Goal: Task Accomplishment & Management: Complete application form

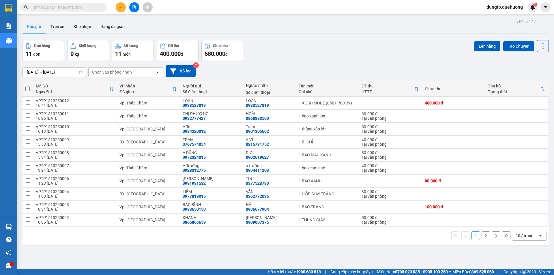
click at [79, 7] on input "text" at bounding box center [66, 7] width 68 height 6
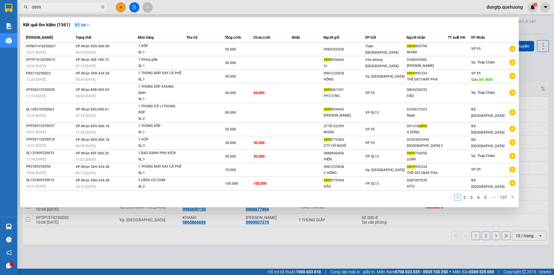
type input "0899"
click at [117, 8] on div at bounding box center [277, 137] width 554 height 275
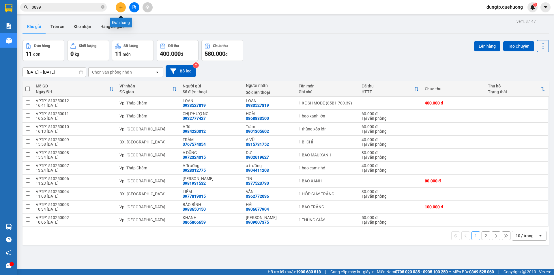
click at [122, 6] on icon "plus" at bounding box center [121, 7] width 4 height 4
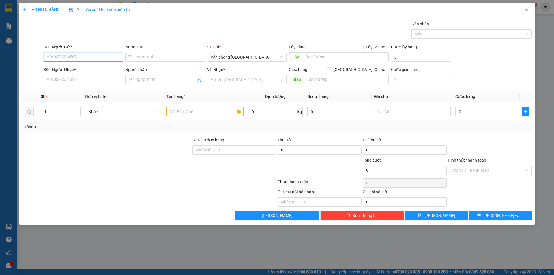
click at [72, 56] on input "SĐT Người Gửi *" at bounding box center [83, 57] width 79 height 9
click at [81, 69] on div "0899156832 - C Thảo" at bounding box center [83, 68] width 72 height 6
type input "0899156832"
type input "C Thảo"
type input "0909595259"
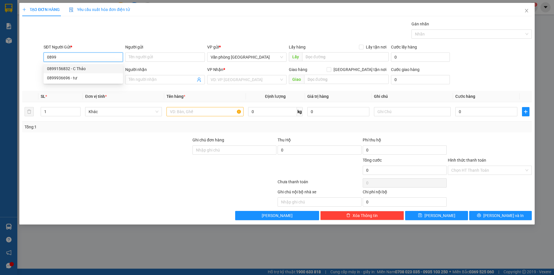
type input "A LONG"
type input "30.000"
type input "0899156832"
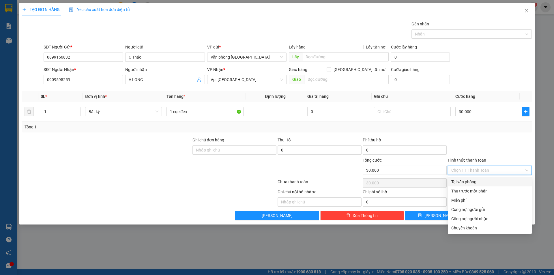
click at [479, 171] on input "Hình thức thanh toán" at bounding box center [487, 170] width 73 height 9
click at [469, 181] on div "Tại văn phòng" at bounding box center [489, 182] width 77 height 6
type input "0"
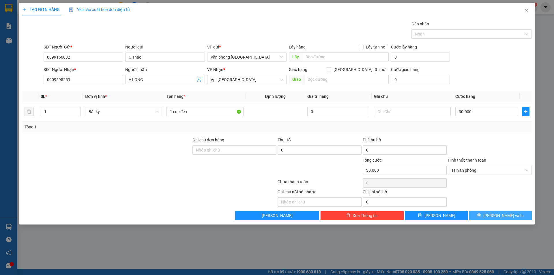
click at [481, 213] on icon "printer" at bounding box center [479, 215] width 4 height 4
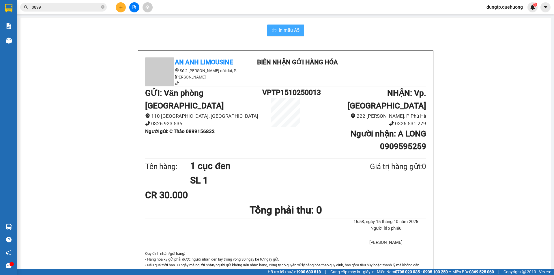
click at [278, 34] on button "In mẫu A5" at bounding box center [285, 31] width 37 height 12
click at [290, 29] on span "In mẫu A5" at bounding box center [289, 30] width 21 height 7
click at [133, 9] on icon "file-add" at bounding box center [134, 7] width 3 height 4
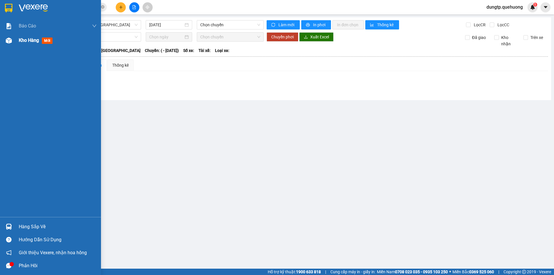
click at [13, 39] on div at bounding box center [9, 40] width 10 height 10
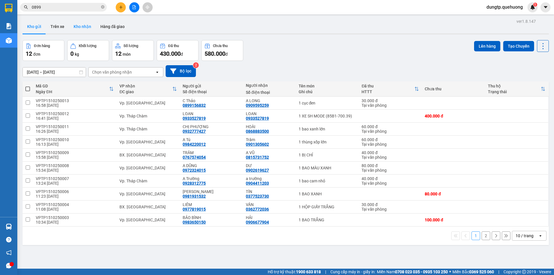
click at [83, 28] on button "Kho nhận" at bounding box center [82, 27] width 27 height 14
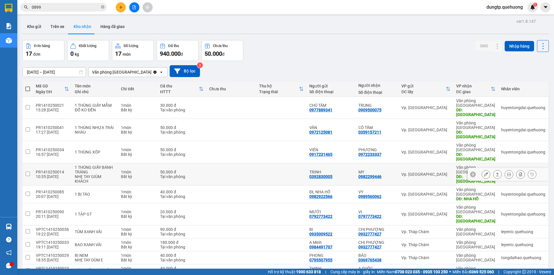
scroll to position [27, 0]
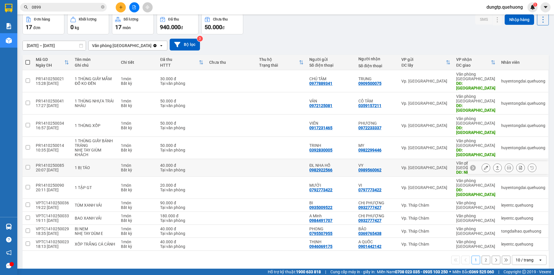
click at [145, 168] on div "Bất kỳ" at bounding box center [137, 170] width 33 height 5
checkbox input "true"
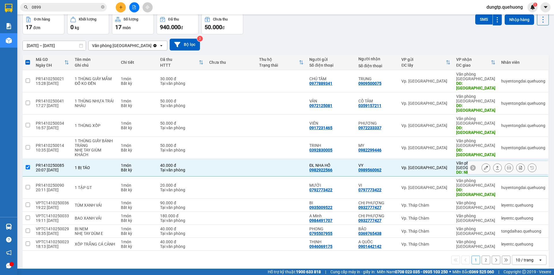
click at [484, 166] on icon at bounding box center [486, 168] width 4 height 4
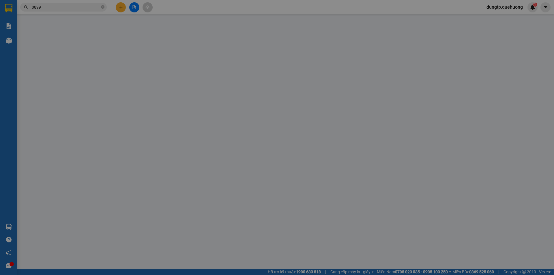
type input "0982922566"
type input "ĐL NHA HỐ"
type input "0989560062"
type input "VY"
type input "NHA HỐ"
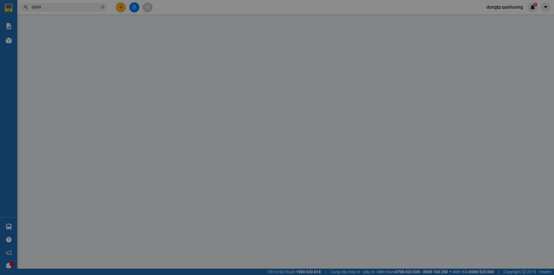
type input "0"
type input "40.000"
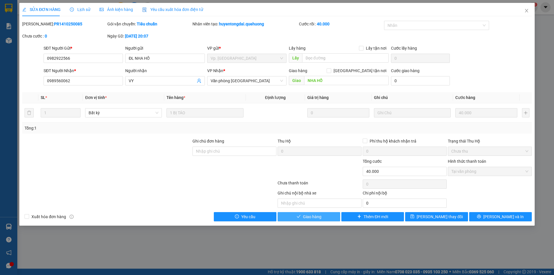
click at [310, 217] on span "Giao hàng" at bounding box center [312, 217] width 18 height 6
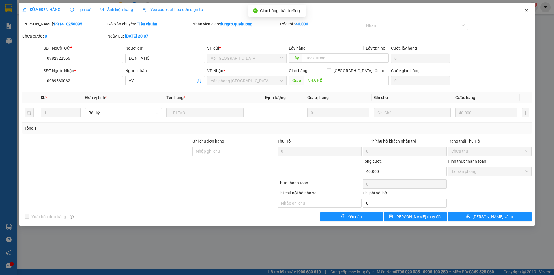
click at [526, 12] on icon "close" at bounding box center [526, 10] width 5 height 5
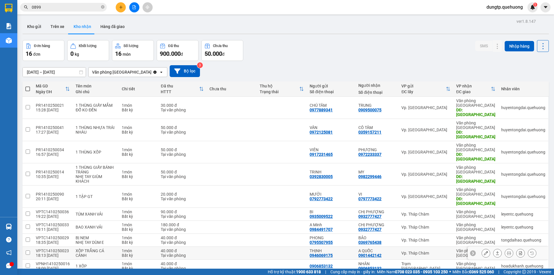
drag, startPoint x: 154, startPoint y: 216, endPoint x: 186, endPoint y: 210, distance: 32.0
click at [155, 247] on td "1 món Bất kỳ" at bounding box center [138, 253] width 39 height 13
checkbox input "true"
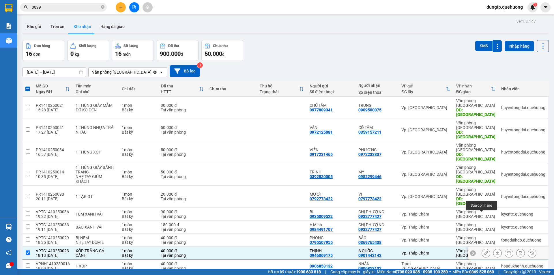
click at [482, 248] on button at bounding box center [486, 253] width 8 height 10
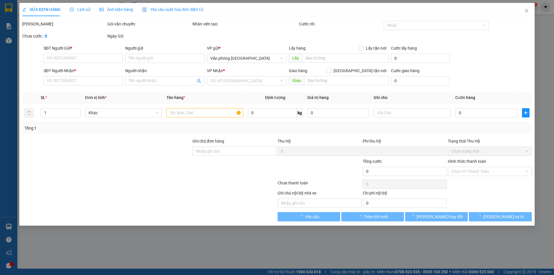
type input "0946069175"
type input "THỊNH"
type input "0901442142"
type input "A QUỐC"
type input "0"
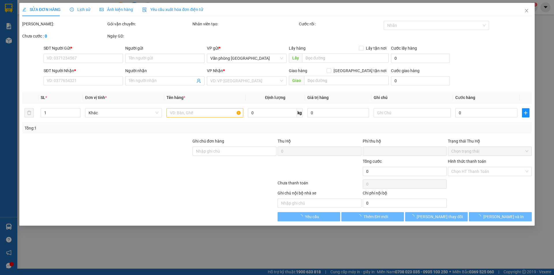
type input "40.000"
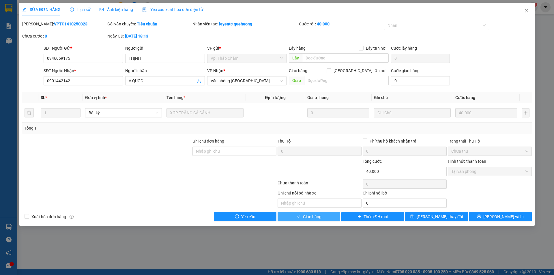
click at [319, 216] on span "Giao hàng" at bounding box center [312, 217] width 18 height 6
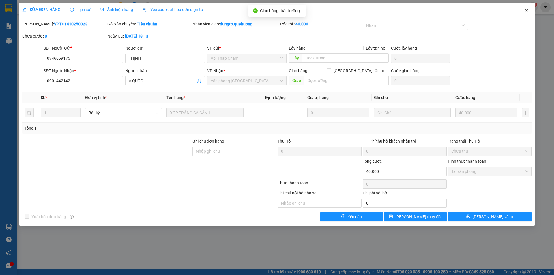
click at [528, 12] on icon "close" at bounding box center [526, 10] width 5 height 5
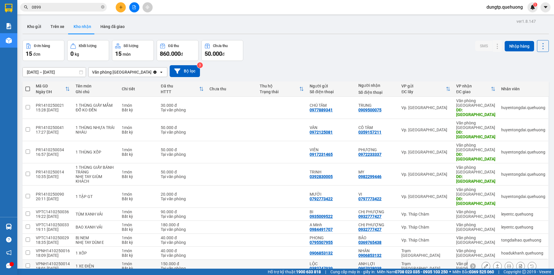
click at [193, 266] on div "Tại văn phòng" at bounding box center [182, 268] width 43 height 5
checkbox input "true"
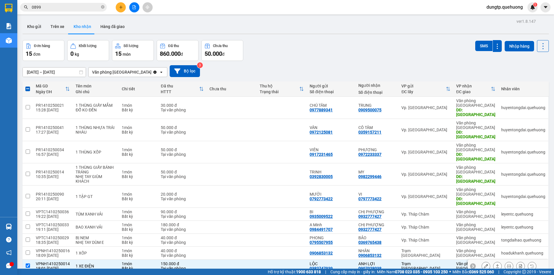
click at [484, 264] on icon at bounding box center [486, 266] width 4 height 4
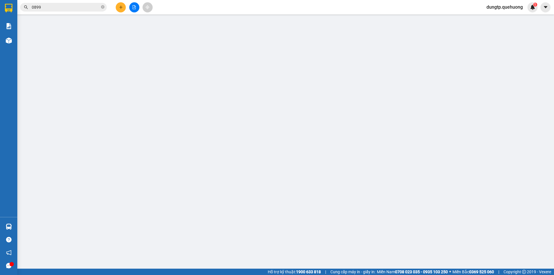
type input "0382747939"
type input "LỘC"
type input "0907028038"
type input "ANH LỢI"
type input "0"
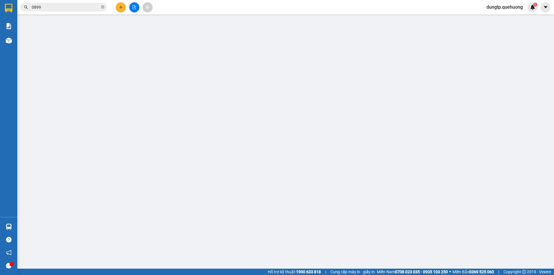
type input "150.000"
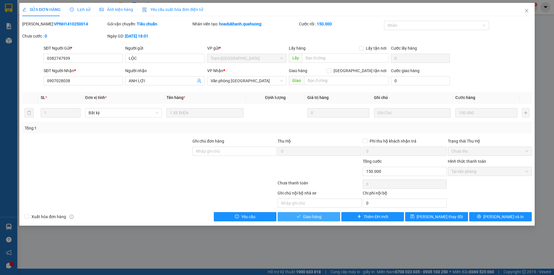
click at [296, 215] on button "Giao hàng" at bounding box center [309, 216] width 63 height 9
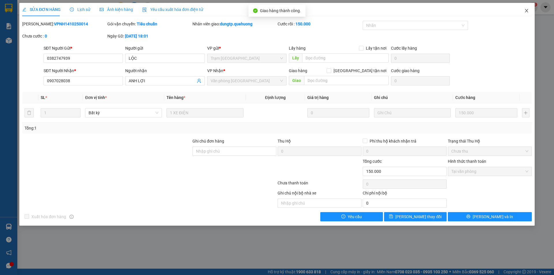
click at [527, 11] on icon "close" at bounding box center [526, 10] width 5 height 5
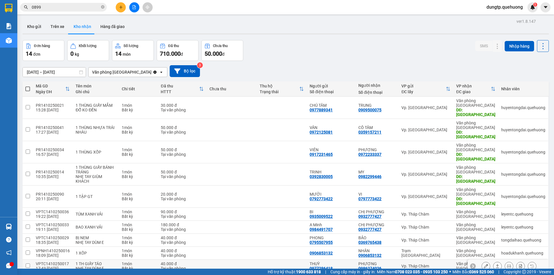
click at [168, 266] on div "Tại văn phòng" at bounding box center [182, 268] width 43 height 5
checkbox input "true"
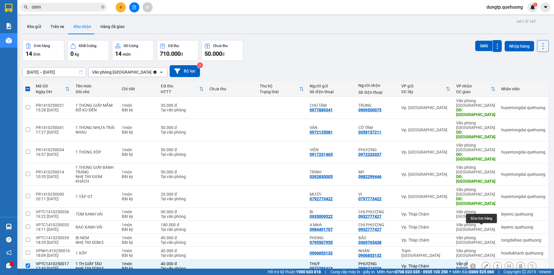
click at [482, 261] on button at bounding box center [486, 266] width 8 height 10
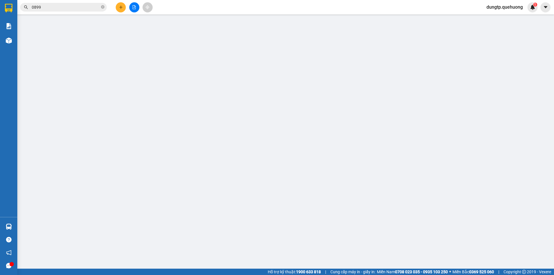
type input "0977286418"
type input "THUỲ"
type input "0986274026"
type input "PHƯƠNG"
type input "0"
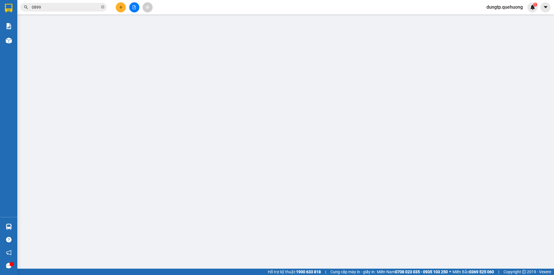
type input "40.000"
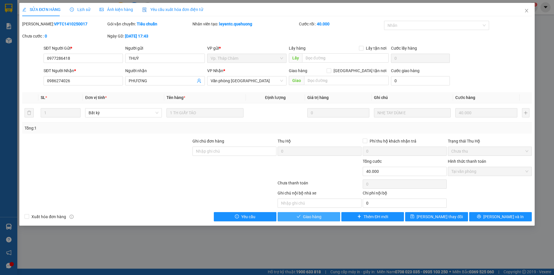
click at [322, 220] on button "Giao hàng" at bounding box center [309, 216] width 63 height 9
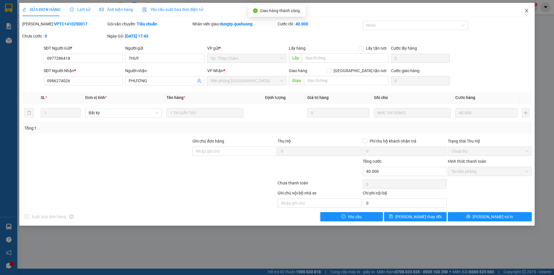
click at [525, 9] on icon "close" at bounding box center [526, 10] width 5 height 5
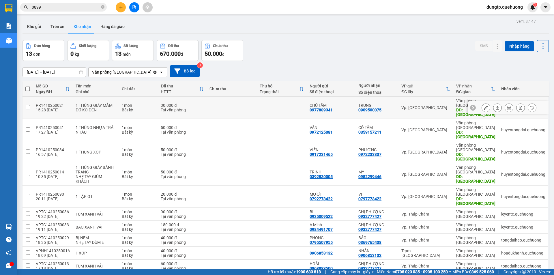
click at [122, 108] on div "Bất kỳ" at bounding box center [138, 110] width 33 height 5
checkbox input "true"
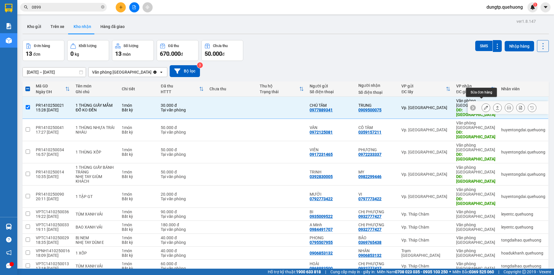
click at [483, 106] on button at bounding box center [486, 108] width 8 height 10
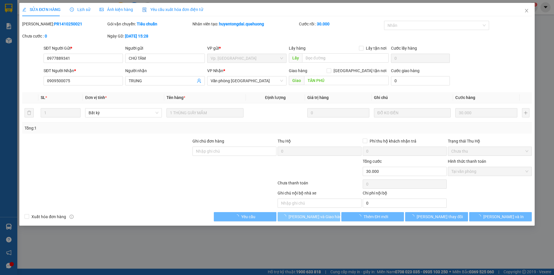
click at [323, 218] on span "[PERSON_NAME] và Giao hàng" at bounding box center [316, 217] width 55 height 6
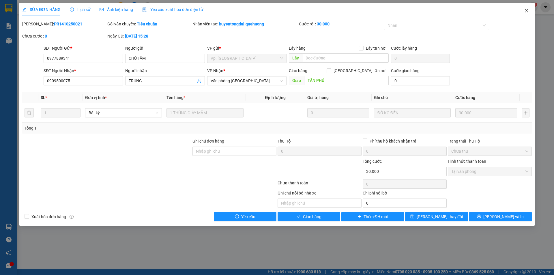
click at [526, 13] on span "Close" at bounding box center [526, 11] width 16 height 16
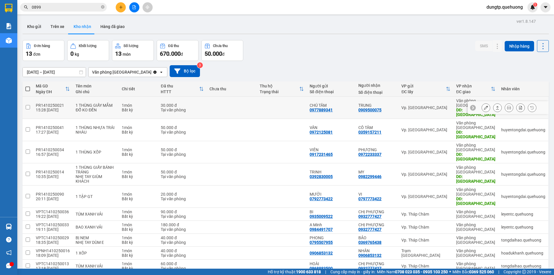
click at [164, 108] on div "Tại văn phòng" at bounding box center [182, 110] width 43 height 5
checkbox input "true"
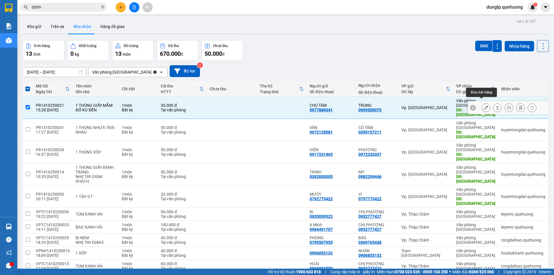
click at [484, 106] on icon at bounding box center [486, 108] width 4 height 4
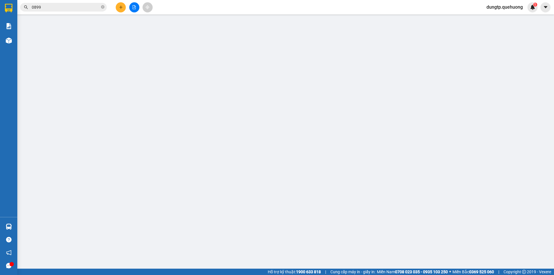
type input "0977889341"
type input "CHÚ TÂM"
type input "0909500075"
type input "TRUNG"
type input "TÂN PHÚ"
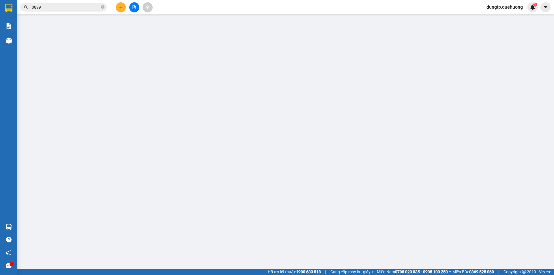
type input "0"
type input "30.000"
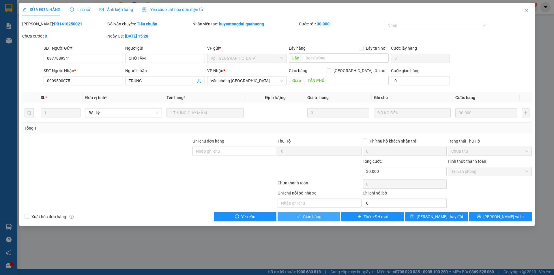
click at [314, 220] on button "Giao hàng" at bounding box center [309, 216] width 63 height 9
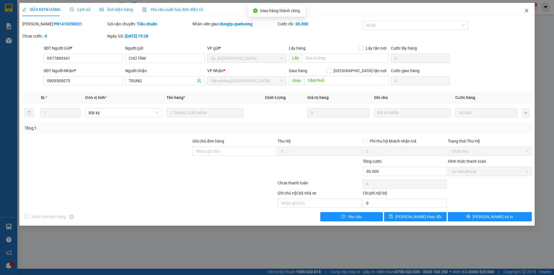
click at [525, 12] on icon "close" at bounding box center [526, 10] width 5 height 5
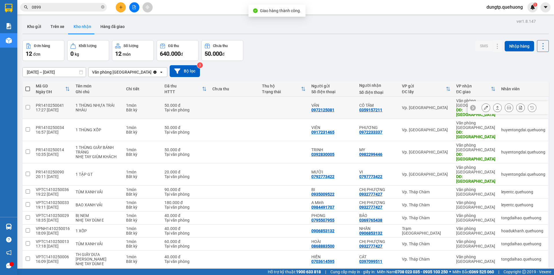
drag, startPoint x: 139, startPoint y: 104, endPoint x: 229, endPoint y: 106, distance: 89.2
click at [139, 108] on div "Bất kỳ" at bounding box center [142, 110] width 33 height 5
checkbox input "true"
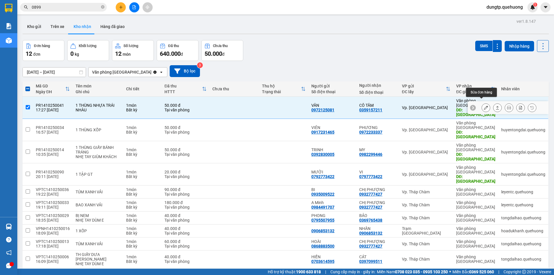
click at [484, 106] on icon at bounding box center [486, 108] width 4 height 4
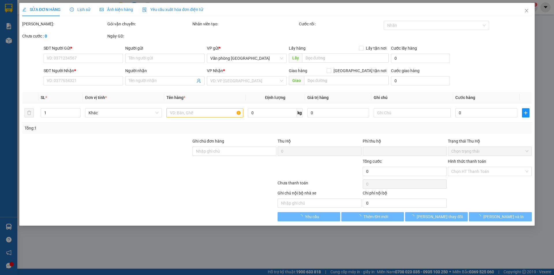
type input "0972125081"
type input "VÂN"
type input "0359157211"
type input "CÔ TÂM"
type input "TÂN PHÚ"
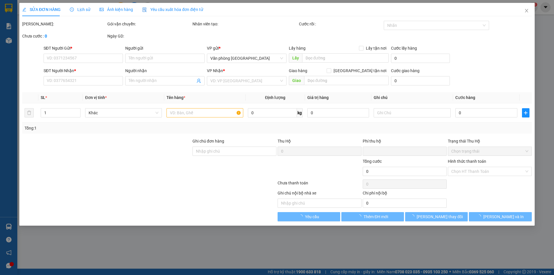
type input "0"
type input "50.000"
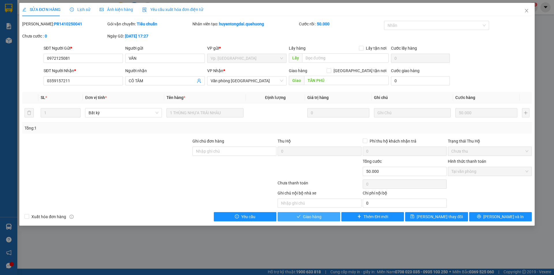
click at [314, 216] on span "Giao hàng" at bounding box center [312, 217] width 18 height 6
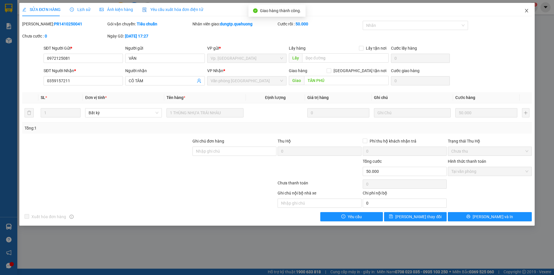
click at [525, 12] on icon "close" at bounding box center [526, 10] width 5 height 5
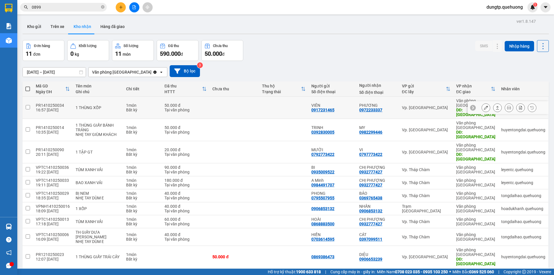
click at [209, 108] on td at bounding box center [233, 108] width 49 height 22
checkbox input "true"
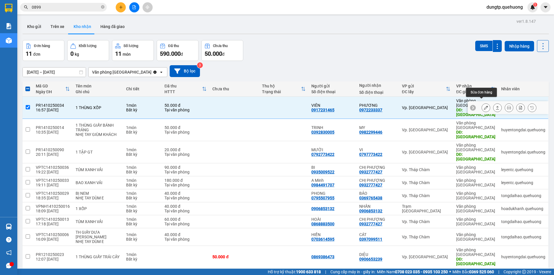
click at [482, 103] on button at bounding box center [486, 108] width 8 height 10
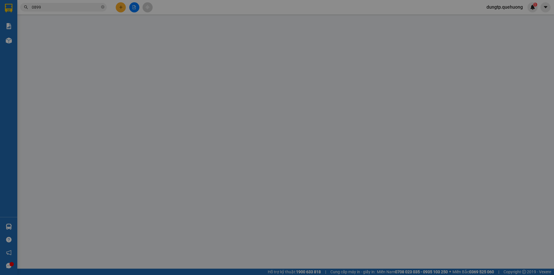
type input "0917231465"
type input "VIÊN"
type input "0972233337"
type input "PHƯƠNG"
type input "TÂN PHÚ"
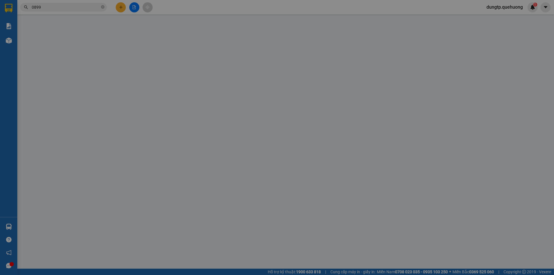
type input "0"
type input "50.000"
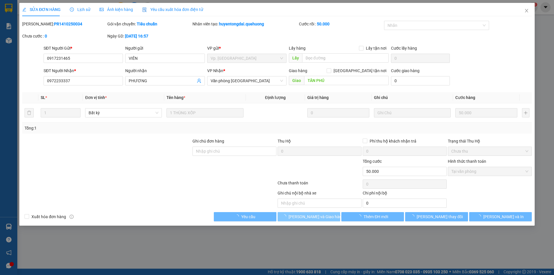
click at [314, 216] on span "[PERSON_NAME] và Giao hàng" at bounding box center [316, 217] width 55 height 6
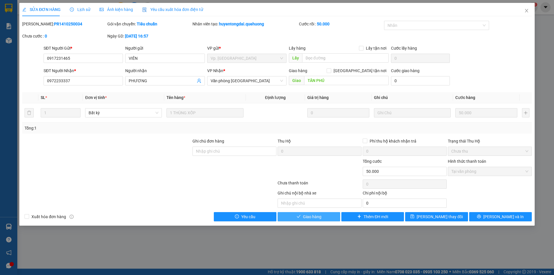
click at [312, 218] on span "Giao hàng" at bounding box center [312, 217] width 18 height 6
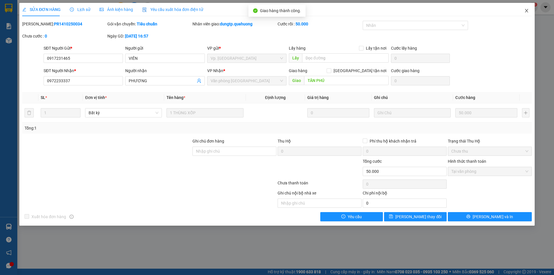
click at [526, 8] on span "Close" at bounding box center [526, 11] width 16 height 16
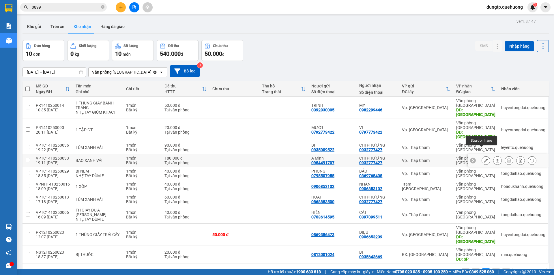
click at [482, 156] on button at bounding box center [486, 161] width 8 height 10
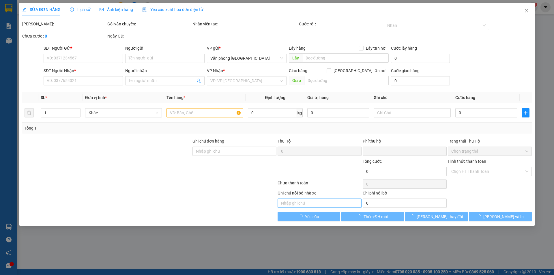
type input "0984491707"
type input "A Minh"
type input "0932777427"
type input "CHỊ PHƯỢNG"
type input "0"
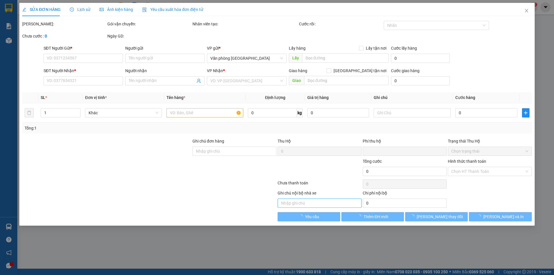
type input "180.000"
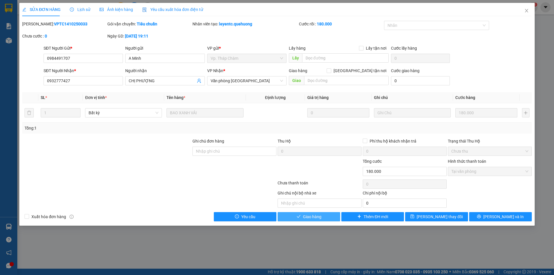
click at [321, 217] on span "Giao hàng" at bounding box center [312, 217] width 18 height 6
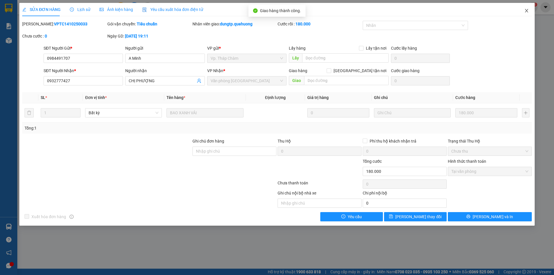
click at [525, 10] on icon "close" at bounding box center [526, 10] width 5 height 5
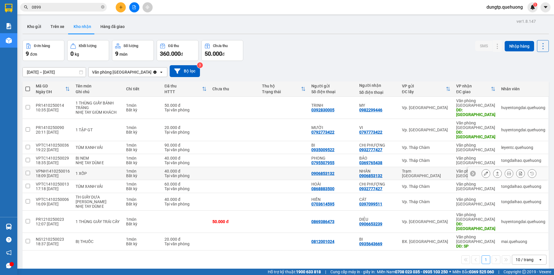
click at [482, 168] on button at bounding box center [486, 173] width 8 height 10
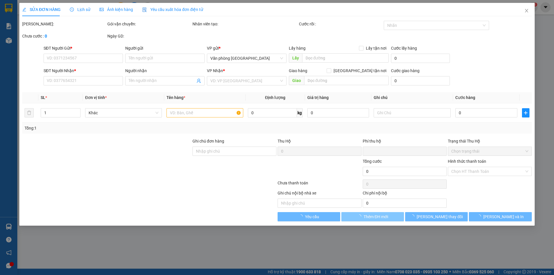
type input "0906853132"
type input "NHÂN"
type input "0"
type input "40.000"
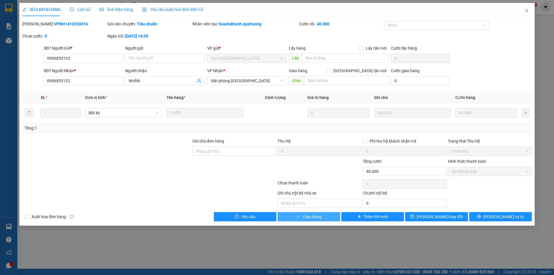
click at [322, 218] on button "Giao hàng" at bounding box center [309, 216] width 63 height 9
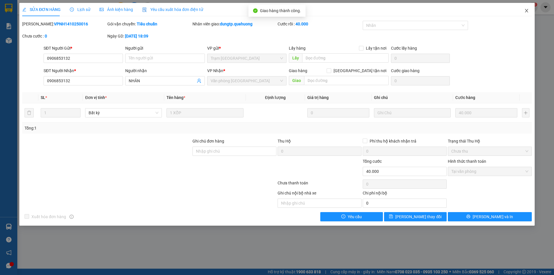
click at [527, 12] on icon "close" at bounding box center [526, 10] width 5 height 5
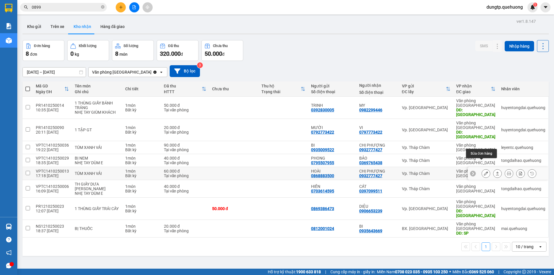
click at [484, 171] on icon at bounding box center [486, 173] width 4 height 4
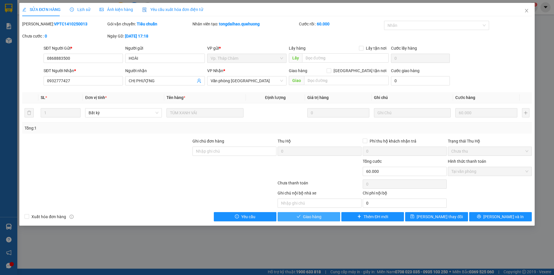
click at [319, 216] on span "Giao hàng" at bounding box center [312, 217] width 18 height 6
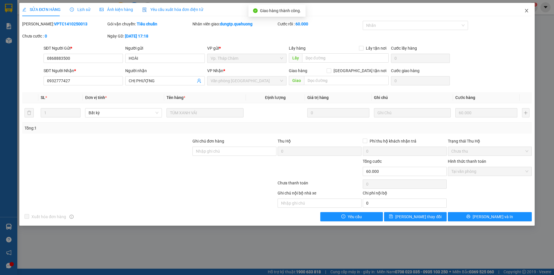
click at [524, 12] on icon "close" at bounding box center [526, 10] width 5 height 5
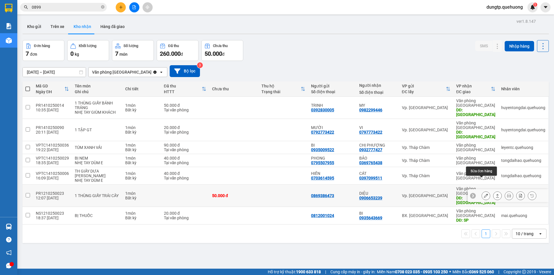
click at [484, 194] on icon at bounding box center [486, 196] width 4 height 4
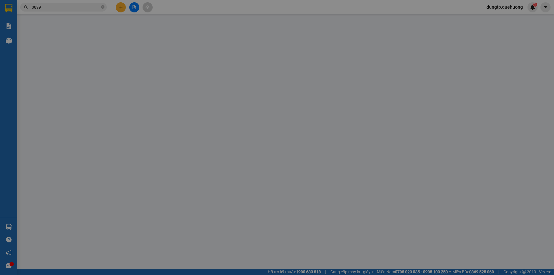
type input "0869386473"
type input "0906653239"
type input "DIỆU"
type input "TÂN PHÚ"
type input "0"
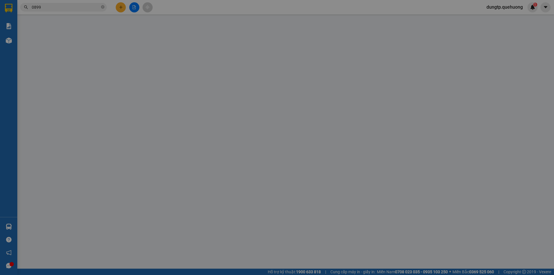
type input "50.000"
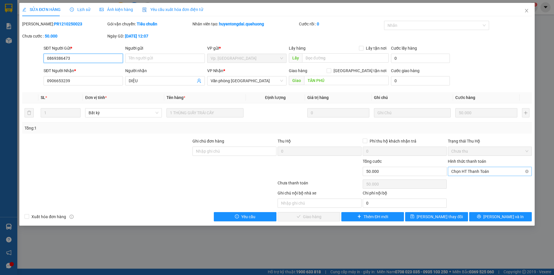
click at [482, 173] on span "Chọn HT Thanh Toán" at bounding box center [489, 171] width 77 height 9
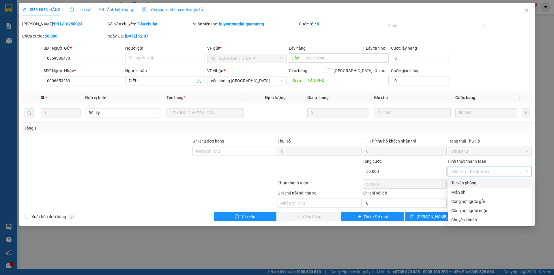
click at [471, 183] on div "Tại văn phòng" at bounding box center [489, 183] width 77 height 6
type input "0"
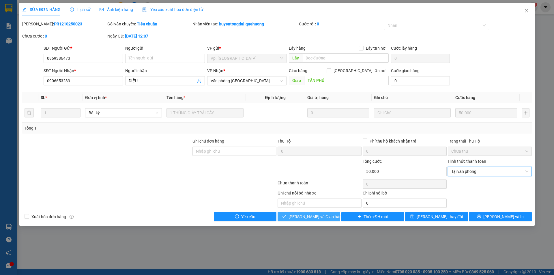
click at [329, 219] on button "[PERSON_NAME] và Giao hàng" at bounding box center [309, 216] width 63 height 9
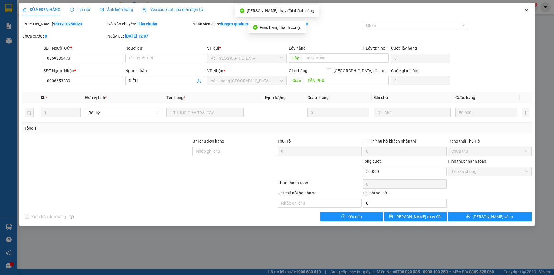
click at [525, 12] on icon "close" at bounding box center [526, 10] width 5 height 5
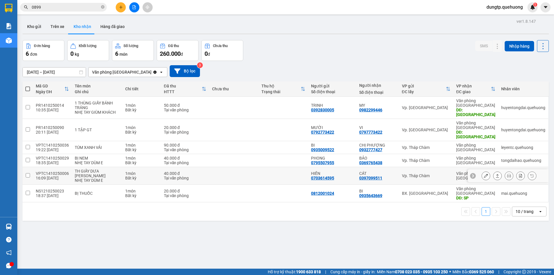
click at [223, 170] on td at bounding box center [234, 176] width 50 height 18
checkbox input "true"
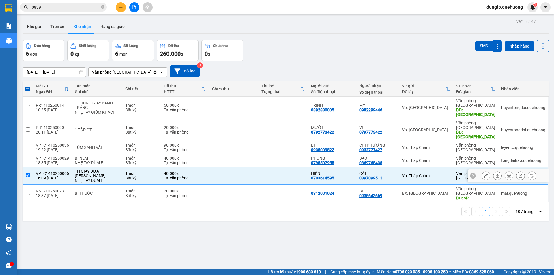
click at [484, 174] on icon at bounding box center [486, 176] width 4 height 4
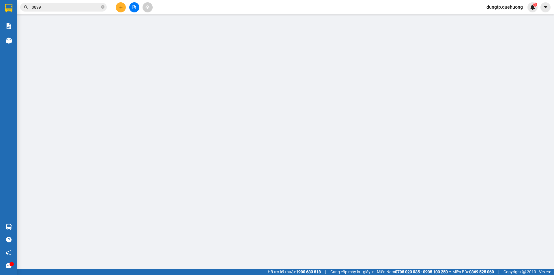
type input "0703614595"
type input "HIỀN"
type input "0397099511"
type input "CÁT"
type input "0"
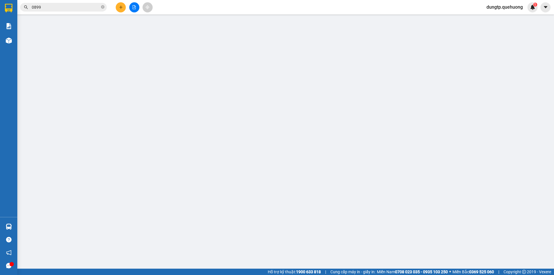
type input "40.000"
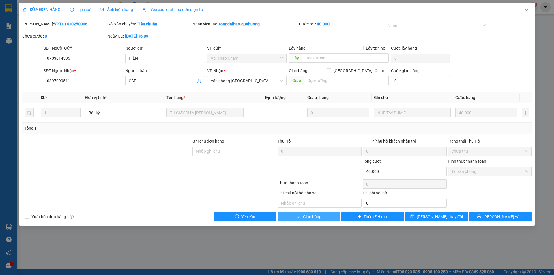
click at [309, 219] on span "Giao hàng" at bounding box center [312, 217] width 18 height 6
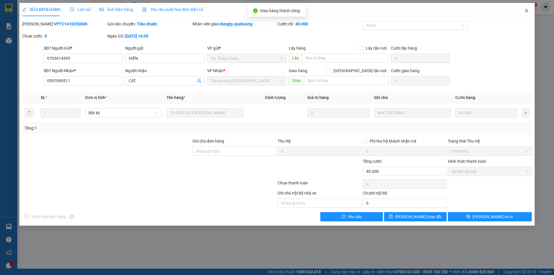
click at [526, 11] on icon "close" at bounding box center [526, 10] width 3 height 3
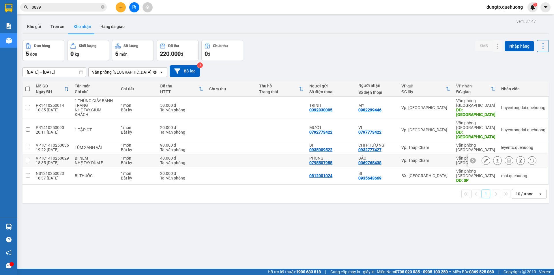
click at [167, 160] on div "Tại văn phòng" at bounding box center [181, 162] width 43 height 5
checkbox input "true"
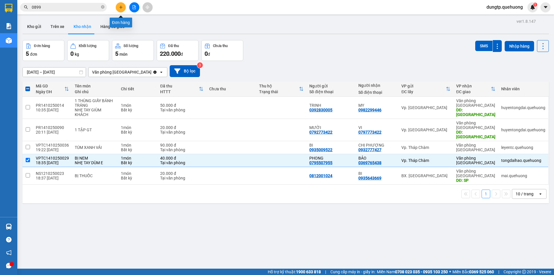
click at [121, 10] on button at bounding box center [121, 7] width 10 height 10
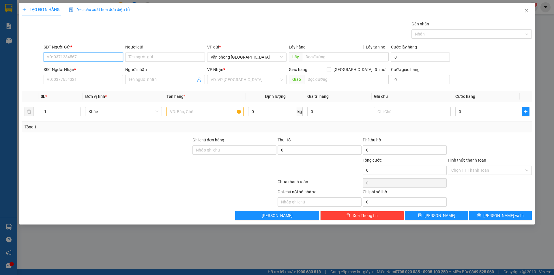
click at [73, 57] on input "SĐT Người Gửi *" at bounding box center [83, 57] width 79 height 9
type input "0984735124"
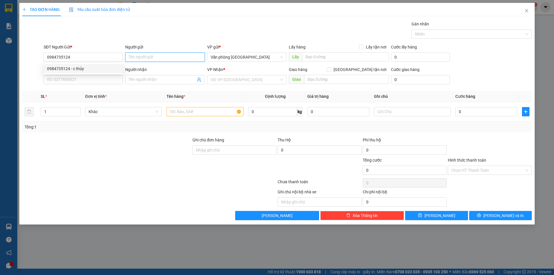
click at [143, 59] on input "Người gửi" at bounding box center [164, 57] width 79 height 9
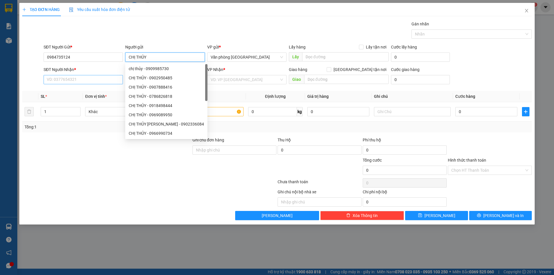
type input "CHỊ THỦY"
click at [75, 78] on input "SĐT Người Nhận *" at bounding box center [83, 79] width 79 height 9
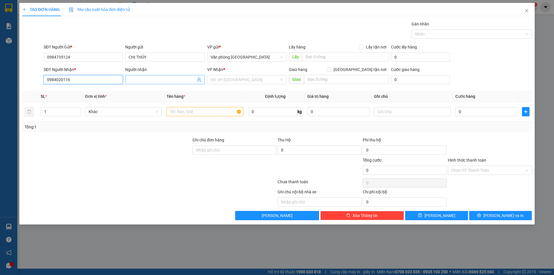
type input "0984020116"
click at [162, 79] on input "Người nhận" at bounding box center [162, 79] width 67 height 6
type input "CHỊ NGA"
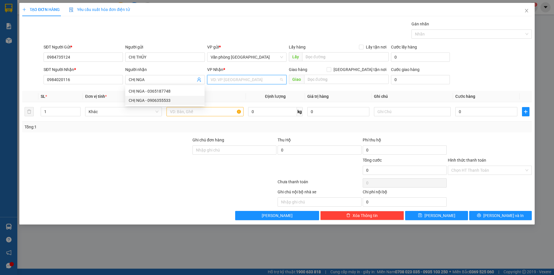
click at [235, 83] on input "search" at bounding box center [245, 79] width 68 height 9
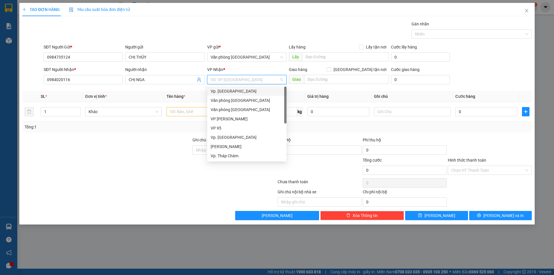
click at [234, 91] on div "Vp. [GEOGRAPHIC_DATA]" at bounding box center [247, 91] width 72 height 6
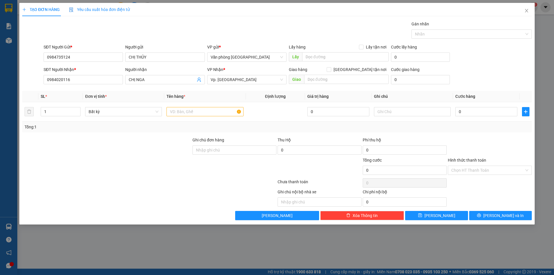
click at [167, 143] on div at bounding box center [107, 147] width 170 height 20
click at [203, 109] on input "text" at bounding box center [204, 111] width 77 height 9
type input "1 THÙNG GIẤY"
click at [461, 113] on input "0" at bounding box center [486, 111] width 62 height 9
type input "5"
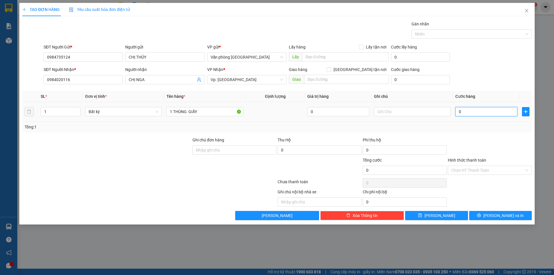
type input "5"
type input "50"
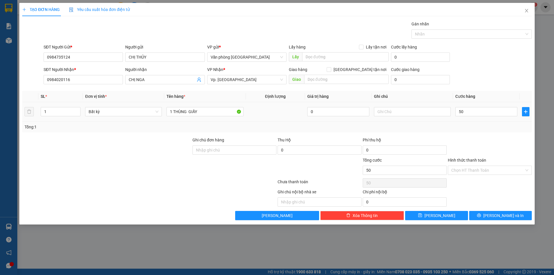
type input "50.000"
click at [477, 132] on div "Transit Pickup Surcharge Ids Transit Deliver Surcharge Ids Transit Deliver Surc…" at bounding box center [277, 120] width 510 height 199
click at [502, 172] on input "Hình thức thanh toán" at bounding box center [487, 170] width 73 height 9
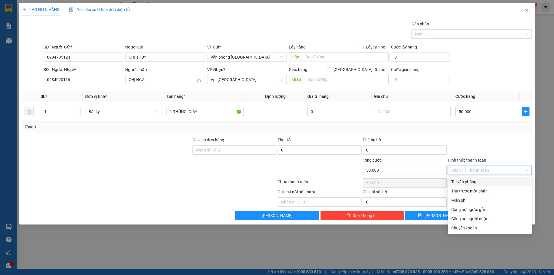
click at [474, 183] on div "Tại văn phòng" at bounding box center [489, 182] width 77 height 6
type input "0"
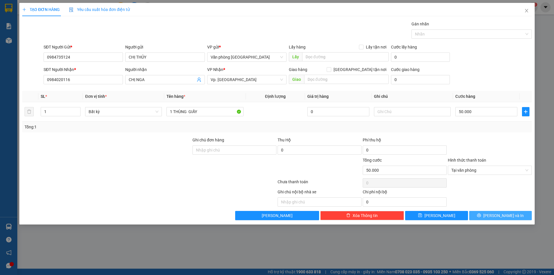
click at [494, 215] on button "[PERSON_NAME] và In" at bounding box center [500, 215] width 63 height 9
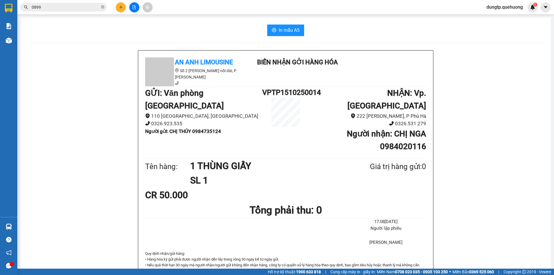
click at [284, 24] on div "In mẫu A5 An Anh Limousine Số 2 [PERSON_NAME] nối dài, P. [PERSON_NAME] Biên nh…" at bounding box center [285, 263] width 530 height 491
click at [294, 32] on span "In mẫu A5" at bounding box center [289, 30] width 21 height 7
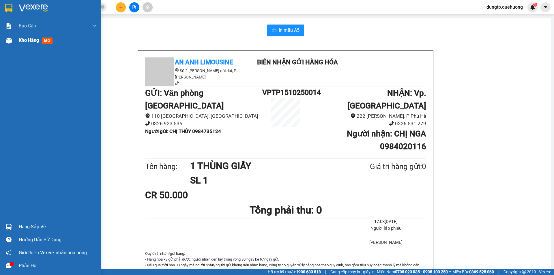
click at [12, 43] on div at bounding box center [9, 40] width 10 height 10
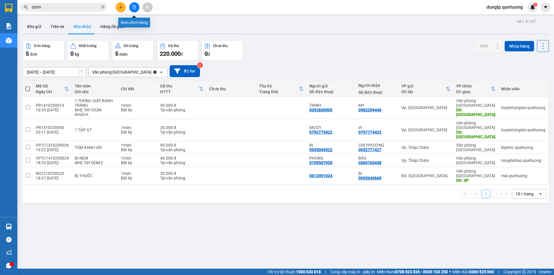
click at [132, 6] on icon "file-add" at bounding box center [134, 7] width 4 height 4
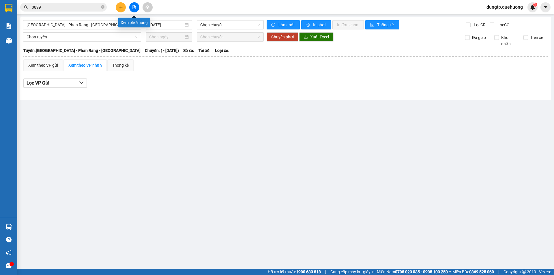
click at [136, 8] on icon "file-add" at bounding box center [134, 7] width 3 height 4
click at [118, 24] on span "[GEOGRAPHIC_DATA] - Phan Rang - [GEOGRAPHIC_DATA]" at bounding box center [82, 24] width 111 height 9
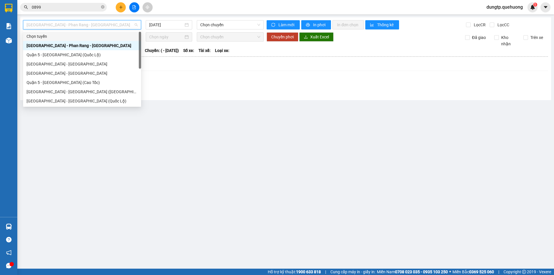
click at [137, 8] on button at bounding box center [134, 7] width 10 height 10
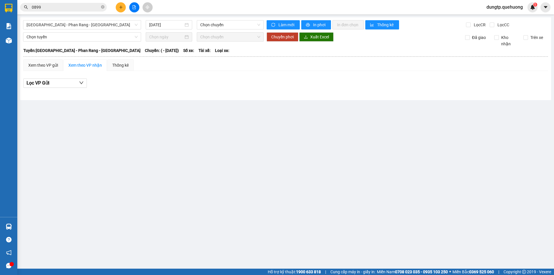
click at [133, 8] on icon "file-add" at bounding box center [134, 7] width 3 height 4
click at [124, 27] on span "[GEOGRAPHIC_DATA] - Phan Rang - [GEOGRAPHIC_DATA]" at bounding box center [82, 24] width 111 height 9
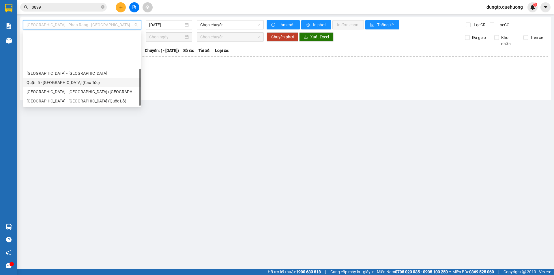
scroll to position [46, 0]
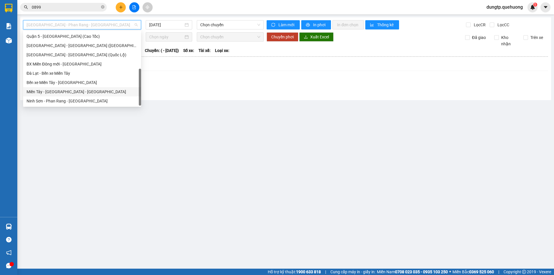
click at [65, 92] on div "Miền Tây - [GEOGRAPHIC_DATA] - [GEOGRAPHIC_DATA]" at bounding box center [82, 92] width 111 height 6
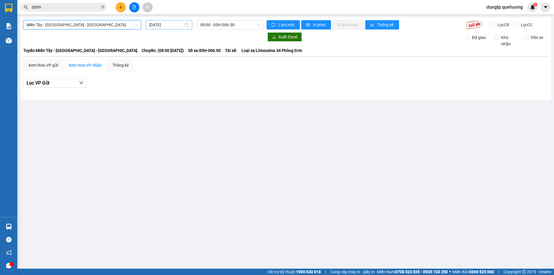
click at [164, 27] on input "[DATE]" at bounding box center [166, 25] width 34 height 6
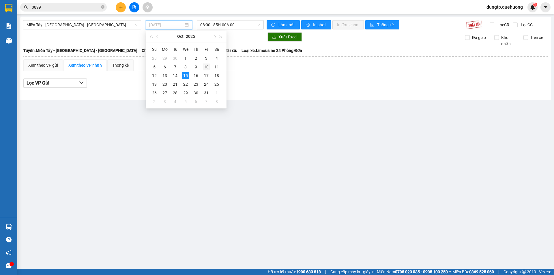
click at [208, 69] on div "10" at bounding box center [206, 66] width 7 height 7
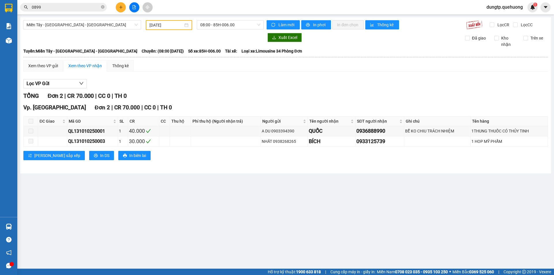
click at [186, 26] on div "[DATE]" at bounding box center [168, 25] width 39 height 6
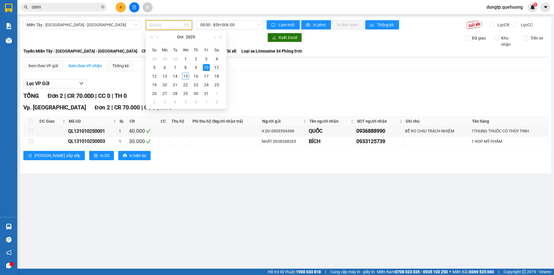
click at [215, 68] on div "11" at bounding box center [216, 67] width 7 height 7
type input "[DATE]"
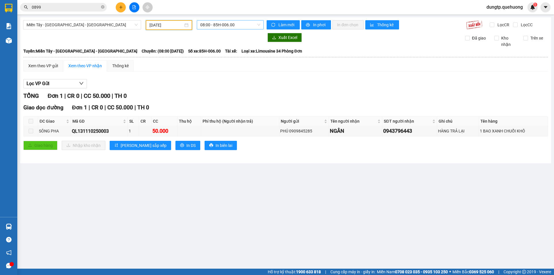
click at [229, 24] on span "08:00 - 85H-006.00" at bounding box center [230, 24] width 60 height 9
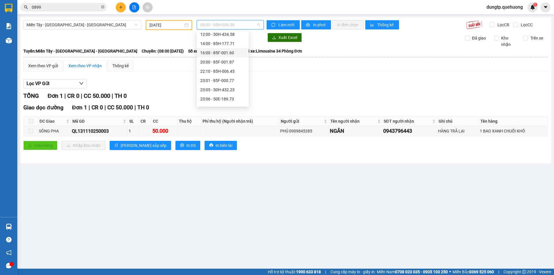
scroll to position [55, 0]
click at [226, 71] on div "23:06 - 50E-189.73" at bounding box center [222, 73] width 45 height 6
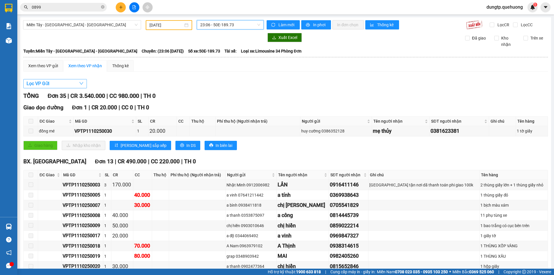
click at [79, 84] on icon "down" at bounding box center [81, 83] width 5 height 5
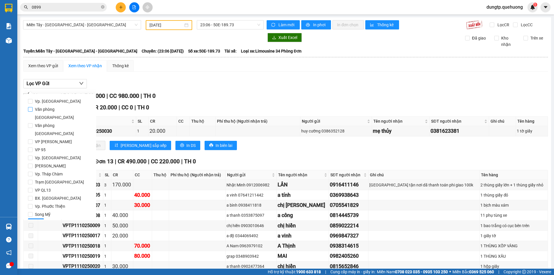
click at [63, 107] on span "Văn phòng [GEOGRAPHIC_DATA]" at bounding box center [62, 113] width 59 height 16
click at [33, 107] on input "Văn phòng [GEOGRAPHIC_DATA]" at bounding box center [30, 109] width 5 height 5
checkbox input "true"
click at [35, 220] on span "Lọc" at bounding box center [36, 223] width 7 height 6
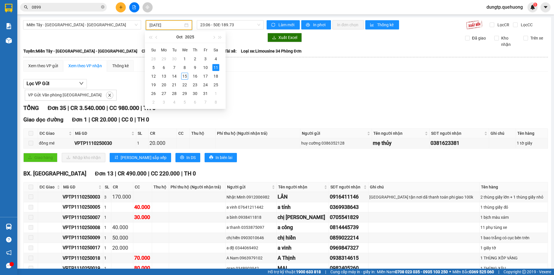
click at [175, 24] on input "[DATE]" at bounding box center [166, 25] width 34 height 6
click at [156, 76] on div "12" at bounding box center [153, 76] width 7 height 7
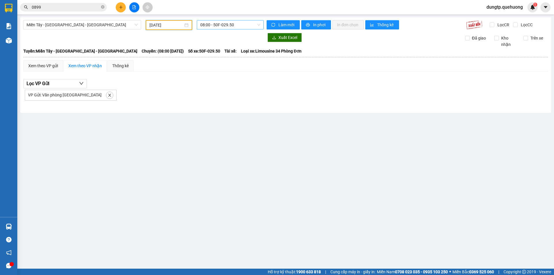
click at [236, 24] on span "08:00 - 50F-029.50" at bounding box center [230, 24] width 60 height 9
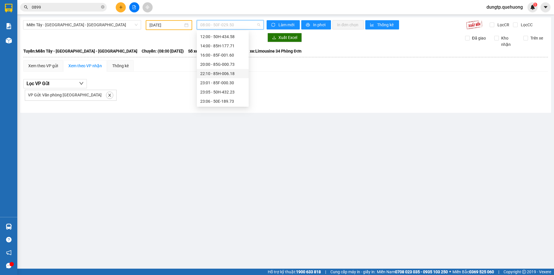
scroll to position [38, 0]
click at [228, 93] on div "23:06 - 50E-189.73" at bounding box center [222, 90] width 45 height 6
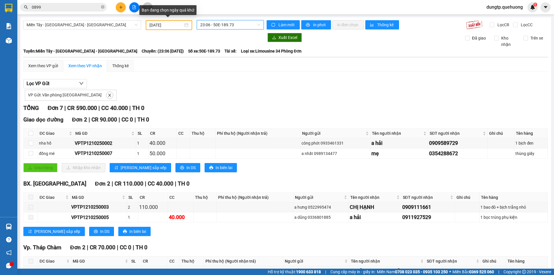
click at [182, 27] on div "[DATE]" at bounding box center [168, 25] width 39 height 6
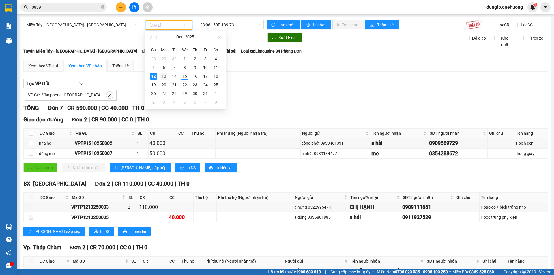
click at [165, 76] on div "13" at bounding box center [163, 76] width 7 height 7
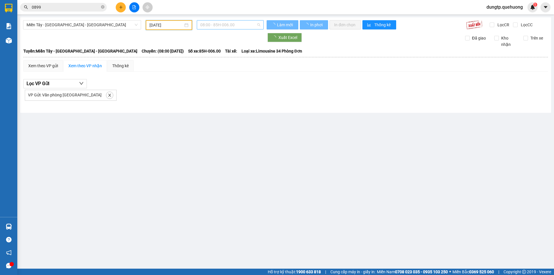
click at [235, 25] on span "08:00 - 85H-006.00" at bounding box center [230, 24] width 60 height 9
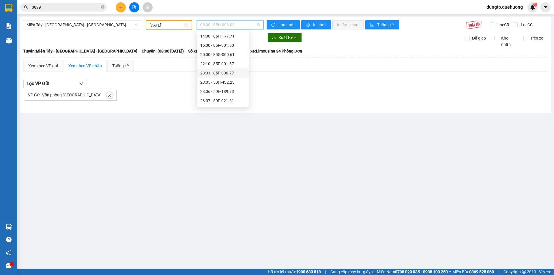
scroll to position [55, 0]
click at [229, 72] on div "23:06 - 50E-189.73" at bounding box center [222, 73] width 45 height 6
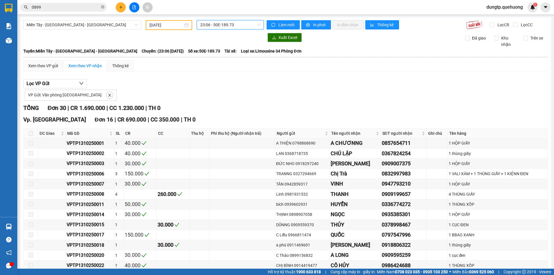
click at [110, 84] on div "Lọc VP Gửi VP Gửi: Văn phòng [GEOGRAPHIC_DATA]" at bounding box center [285, 90] width 525 height 22
click at [178, 23] on input "[DATE]" at bounding box center [166, 25] width 34 height 6
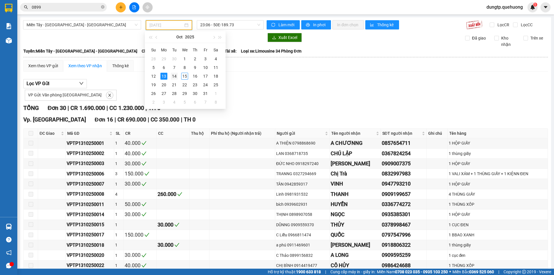
click at [176, 76] on div "14" at bounding box center [174, 76] width 7 height 7
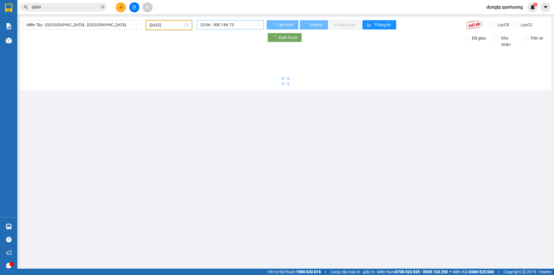
click at [239, 26] on span "23:06 - 50E-189.73" at bounding box center [230, 24] width 60 height 9
type input "[DATE]"
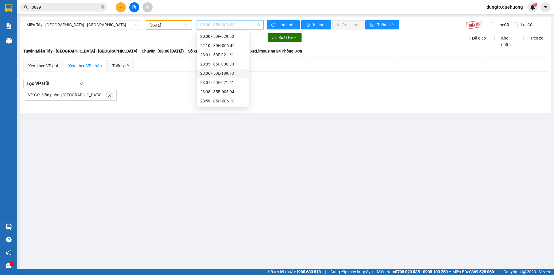
click at [230, 70] on div "23:06 - 50E-189.73" at bounding box center [222, 73] width 45 height 6
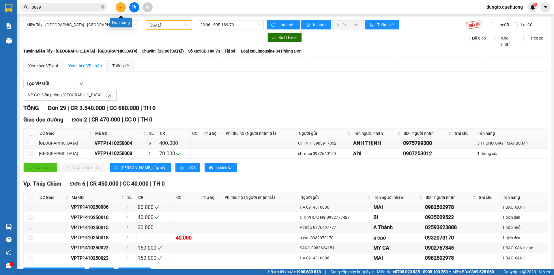
click at [121, 7] on icon "plus" at bounding box center [120, 7] width 3 height 0
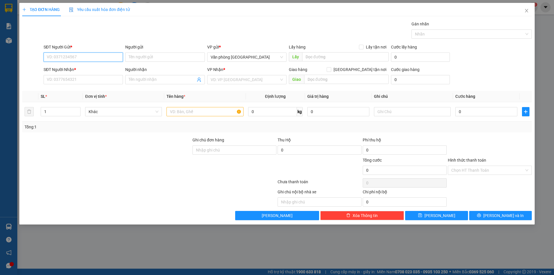
click at [76, 58] on input "SĐT Người Gửi *" at bounding box center [83, 57] width 79 height 9
click at [71, 58] on input "SĐT Người Gửi *" at bounding box center [83, 57] width 79 height 9
type input "0908039797"
click at [139, 55] on input "Người gửi" at bounding box center [164, 57] width 79 height 9
type input "nhung nguyễn"
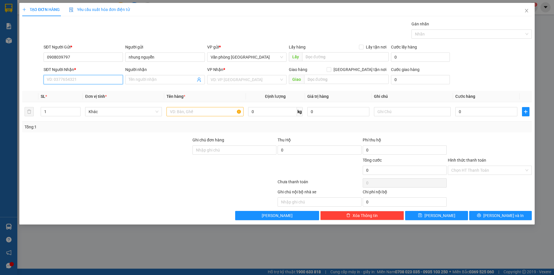
click at [96, 79] on input "SĐT Người Nhận *" at bounding box center [83, 79] width 79 height 9
click at [95, 78] on input "SĐT Người Nhận *" at bounding box center [83, 79] width 79 height 9
type input "0965127227"
click at [149, 80] on input "Người nhận" at bounding box center [162, 79] width 67 height 6
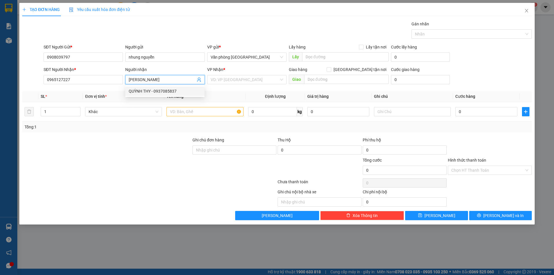
type input "[PERSON_NAME]"
click at [132, 151] on div at bounding box center [107, 147] width 170 height 20
drag, startPoint x: 153, startPoint y: 137, endPoint x: 219, endPoint y: 116, distance: 68.9
click at [156, 140] on div at bounding box center [107, 147] width 170 height 20
click at [249, 78] on input "search" at bounding box center [245, 79] width 68 height 9
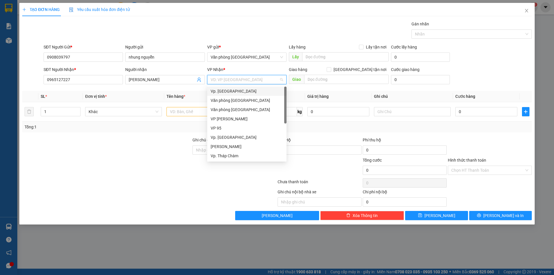
click at [236, 92] on div "Vp. [GEOGRAPHIC_DATA]" at bounding box center [247, 91] width 72 height 6
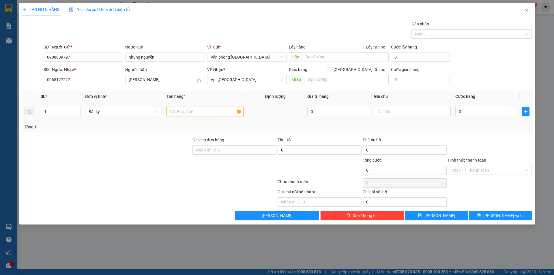
click at [214, 113] on input "text" at bounding box center [204, 111] width 77 height 9
type input "1 thùng xốp trắng"
click at [463, 113] on input "0" at bounding box center [486, 111] width 62 height 9
type input "8"
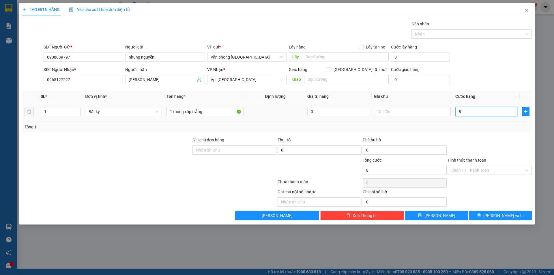
type input "8"
type input "80"
type input "80.000"
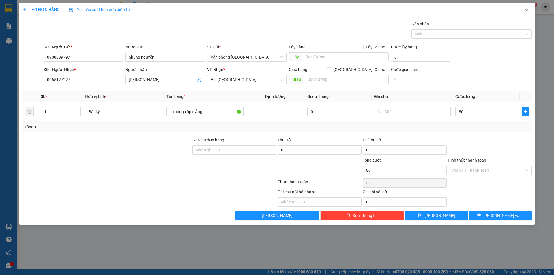
type input "80.000"
click at [474, 160] on label "Hình thức thanh toán" at bounding box center [467, 160] width 38 height 5
click at [474, 166] on input "Hình thức thanh toán" at bounding box center [487, 170] width 73 height 9
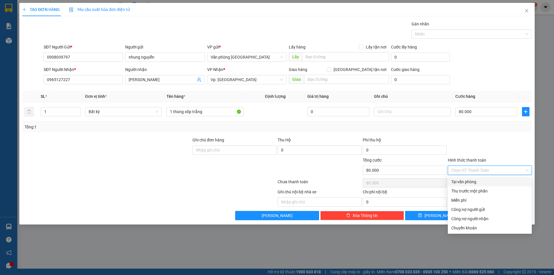
click at [481, 169] on input "Hình thức thanh toán" at bounding box center [487, 170] width 73 height 9
click at [471, 182] on div "Tại văn phòng" at bounding box center [489, 182] width 77 height 6
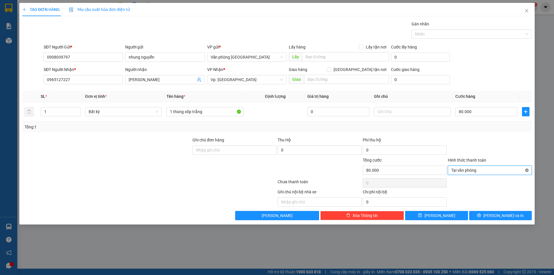
type input "80.000"
click at [501, 214] on span "[PERSON_NAME] và In" at bounding box center [503, 215] width 40 height 6
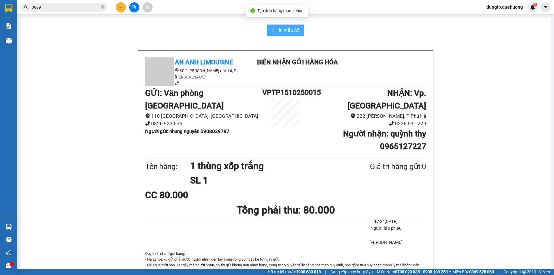
click at [280, 29] on span "In mẫu A5" at bounding box center [289, 30] width 21 height 7
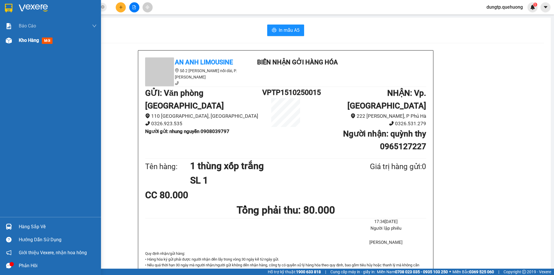
click at [19, 40] on span "Kho hàng" at bounding box center [29, 40] width 20 height 5
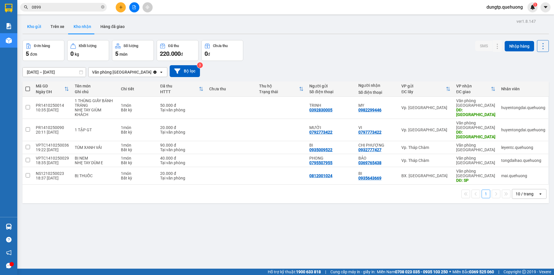
click at [34, 25] on button "Kho gửi" at bounding box center [34, 27] width 23 height 14
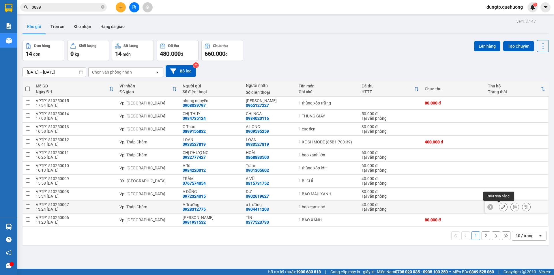
click at [499, 209] on button at bounding box center [503, 207] width 8 height 10
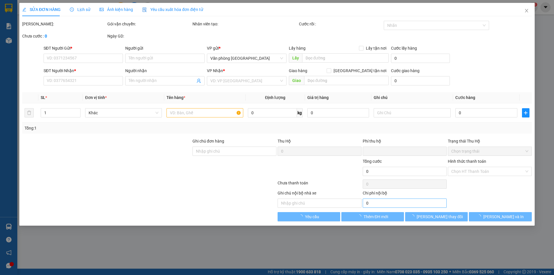
type input "0928312775"
type input "A Trường"
type input "0904411203"
type input "a trường"
type input "0"
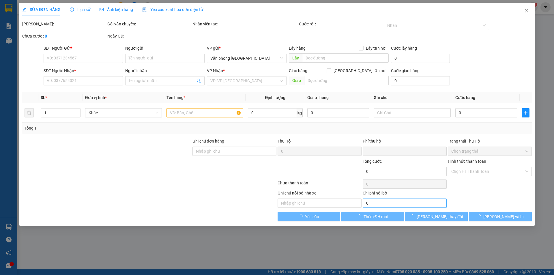
type input "40.000"
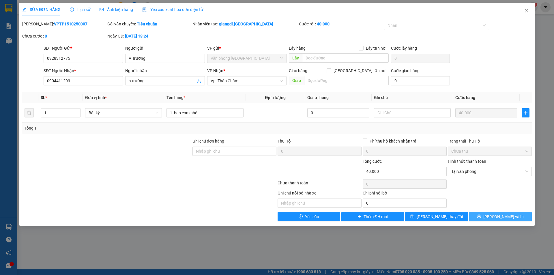
click at [487, 215] on button "[PERSON_NAME] và In" at bounding box center [500, 216] width 63 height 9
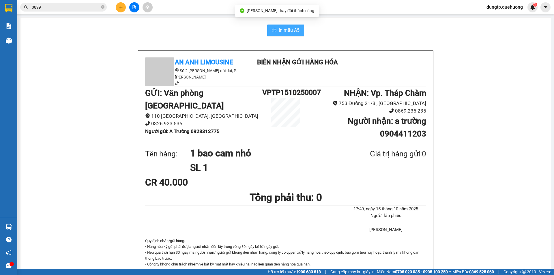
click at [274, 31] on icon "printer" at bounding box center [274, 30] width 4 height 4
click at [125, 9] on button at bounding box center [121, 7] width 10 height 10
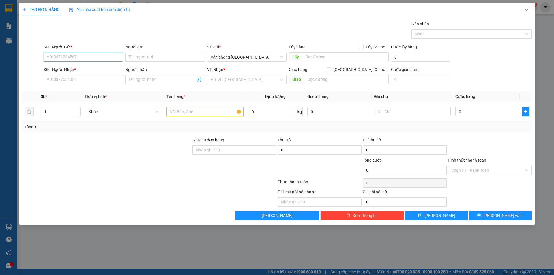
click at [106, 53] on input "SĐT Người Gửi *" at bounding box center [83, 57] width 79 height 9
click at [100, 66] on div "0909533020 - CHÚ QUANG" at bounding box center [83, 68] width 72 height 6
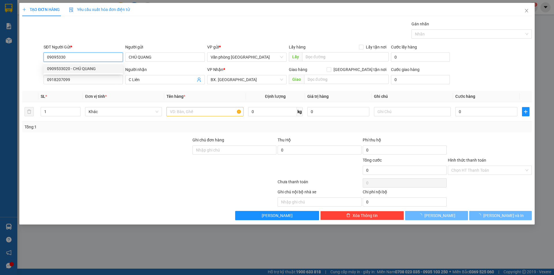
type input "0909533020"
type input "CHÚ QUANG"
type input "0918207099"
type input "C Liên"
type input "80.000"
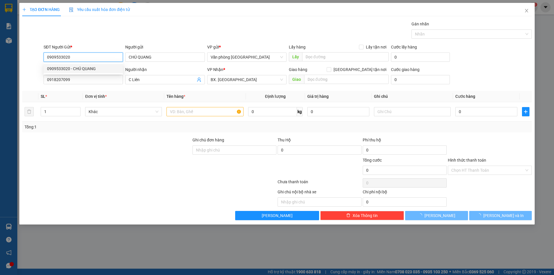
type input "80.000"
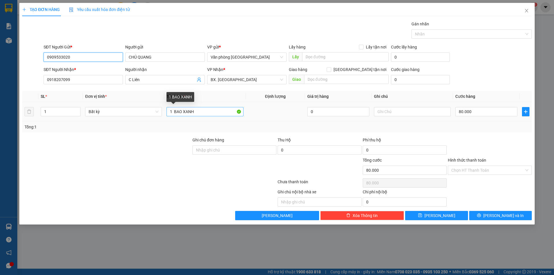
type input "0909533020"
click at [207, 111] on input "1 BAO XANH" at bounding box center [204, 111] width 77 height 9
type input "1 cục đen"
drag, startPoint x: 284, startPoint y: 129, endPoint x: 354, endPoint y: 129, distance: 69.8
click at [285, 129] on div "Tổng: 1" at bounding box center [277, 127] width 505 height 6
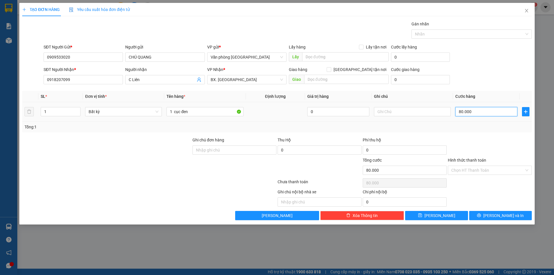
click at [475, 114] on input "80.000" at bounding box center [486, 111] width 62 height 9
type input "4"
type input "40"
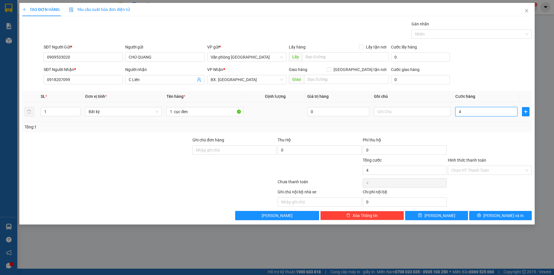
type input "40"
type input "40.000"
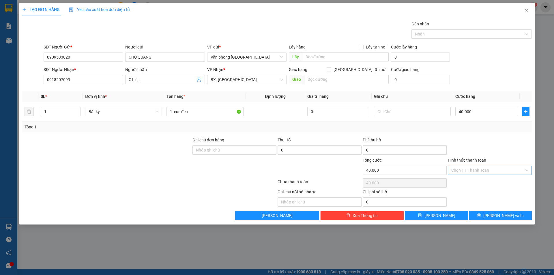
click at [467, 170] on input "Hình thức thanh toán" at bounding box center [487, 170] width 73 height 9
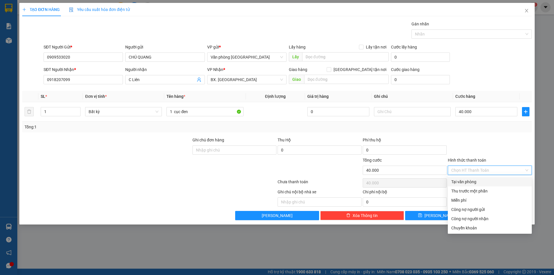
click at [470, 144] on div at bounding box center [489, 147] width 85 height 20
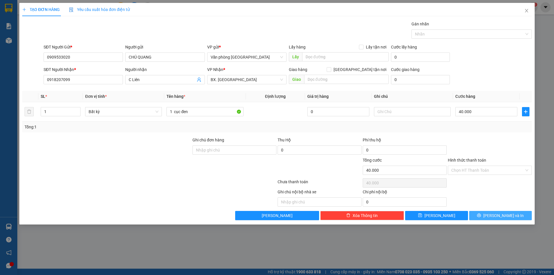
click at [494, 220] on div "TẠO ĐƠN HÀNG Yêu cầu xuất hóa đơn điện tử Transit Pickup Surcharge Ids Transit …" at bounding box center [276, 114] width 515 height 222
click at [495, 218] on button "[PERSON_NAME] và In" at bounding box center [500, 215] width 63 height 9
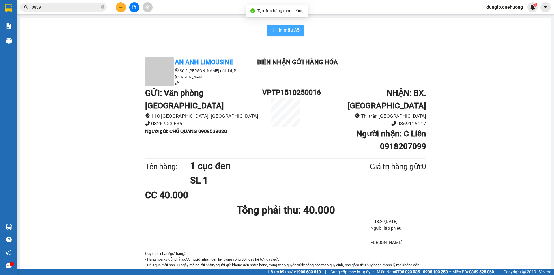
click at [288, 26] on button "In mẫu A5" at bounding box center [285, 31] width 37 height 12
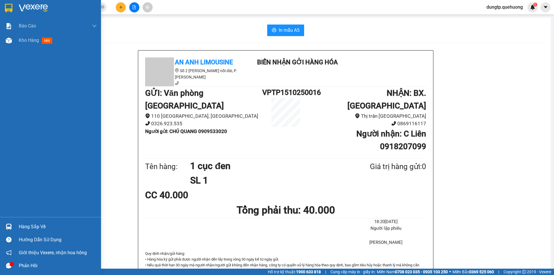
click at [7, 267] on icon "message" at bounding box center [8, 265] width 5 height 5
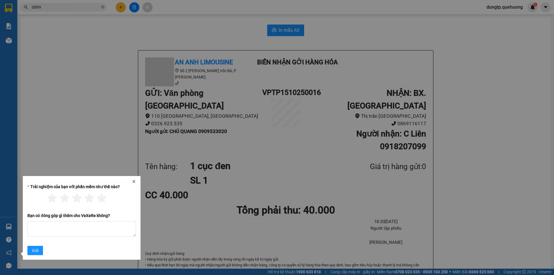
click at [135, 181] on icon "close" at bounding box center [134, 181] width 4 height 4
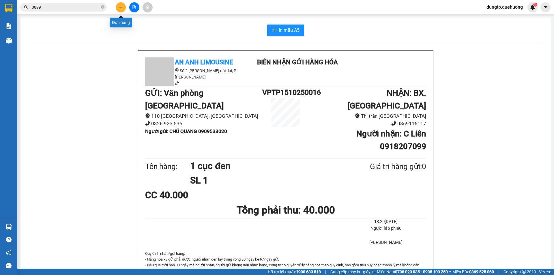
click at [122, 5] on button at bounding box center [121, 7] width 10 height 10
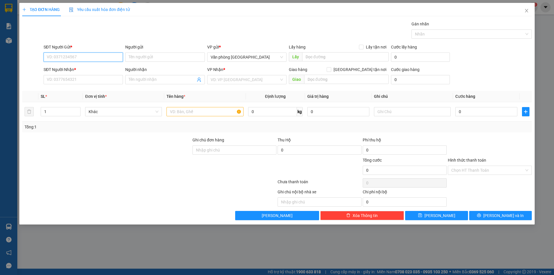
click at [84, 56] on input "SĐT Người Gửi *" at bounding box center [83, 57] width 79 height 9
type input "0908000876"
click at [106, 68] on div "0908000876 - A LÂM" at bounding box center [83, 68] width 72 height 6
type input "A LÂM"
type input "0977358447"
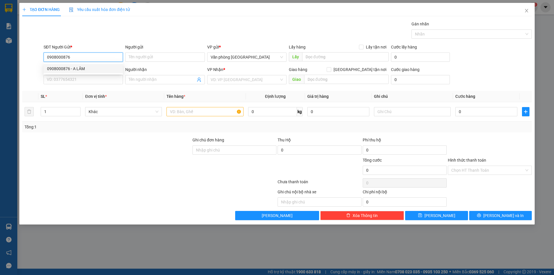
type input "KIỆT"
type input "40.000"
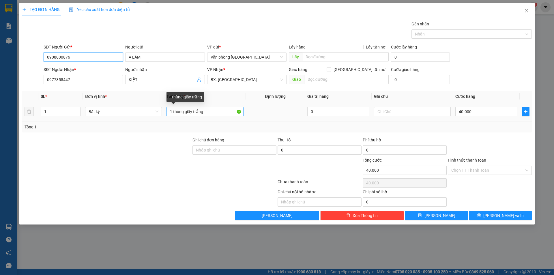
type input "0908000876"
click at [209, 113] on input "1 thùng giấy trắng" at bounding box center [204, 111] width 77 height 9
type input "1 bọc đen nhỏ"
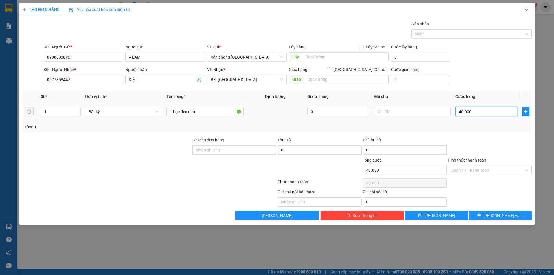
click at [474, 114] on input "40.000" at bounding box center [486, 111] width 62 height 9
type input "0"
type input "2"
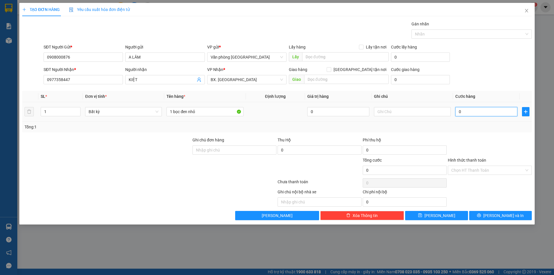
type input "2"
type input "02"
type input "20"
type input "020"
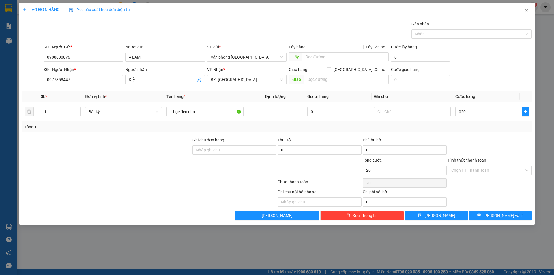
type input "20.000"
click at [470, 194] on div "Ghi chú nội bộ nhà xe Chi phí nội bộ 0" at bounding box center [277, 198] width 511 height 18
click at [480, 170] on input "Hình thức thanh toán" at bounding box center [487, 170] width 73 height 9
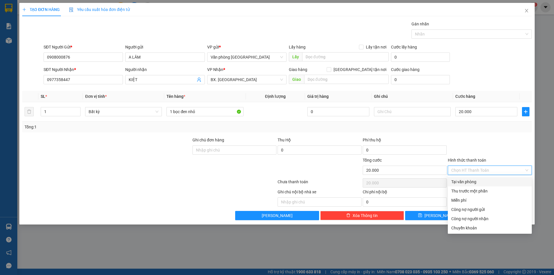
click at [470, 183] on div "Tại văn phòng" at bounding box center [489, 182] width 77 height 6
type input "0"
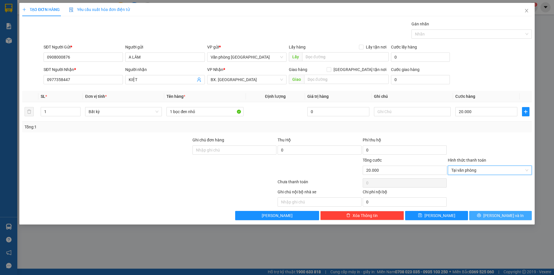
click at [482, 216] on button "[PERSON_NAME] và In" at bounding box center [500, 215] width 63 height 9
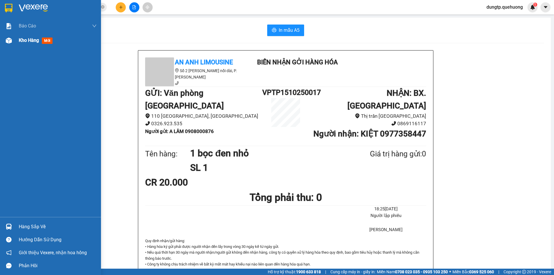
click at [17, 40] on div "Kho hàng mới" at bounding box center [50, 40] width 101 height 14
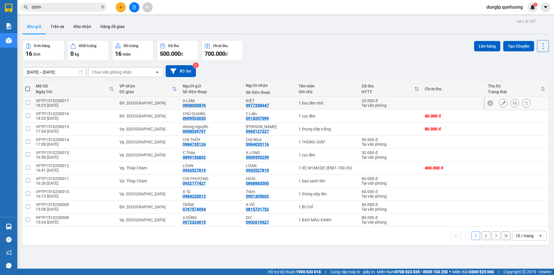
click at [501, 104] on icon at bounding box center [503, 103] width 4 height 4
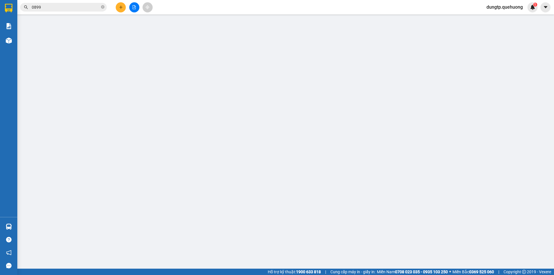
type input "0908000876"
type input "A LÂM"
type input "0977358447"
type input "KIỆT"
type input "0"
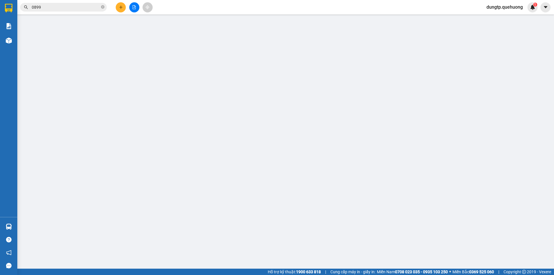
type input "20.000"
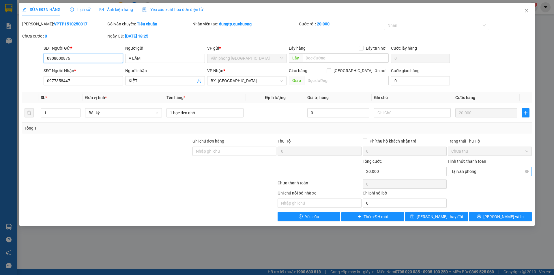
click at [491, 170] on span "Tại văn phòng" at bounding box center [489, 171] width 77 height 9
type input "20.000"
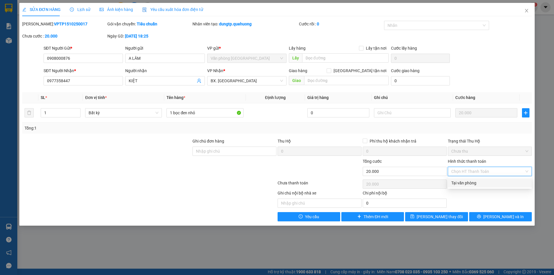
click at [467, 195] on div "Ghi chú nội bộ nhà xe Chi phí nội bộ 0" at bounding box center [277, 199] width 511 height 18
click at [481, 216] on icon "printer" at bounding box center [479, 217] width 4 height 4
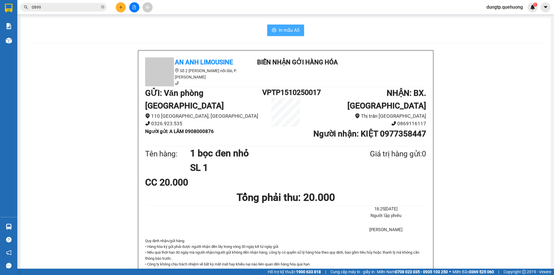
click at [285, 29] on span "In mẫu A5" at bounding box center [289, 30] width 21 height 7
click at [89, 8] on input "0899" at bounding box center [66, 7] width 68 height 6
type input "0"
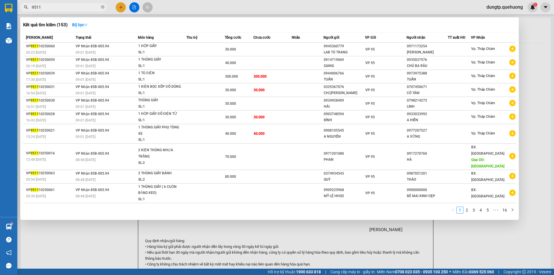
click at [89, 8] on input "9511" at bounding box center [66, 7] width 68 height 6
type input "9"
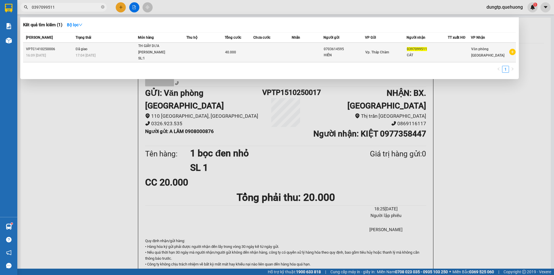
type input "0397099511"
click at [134, 52] on div "17:04 [DATE]" at bounding box center [107, 55] width 62 height 6
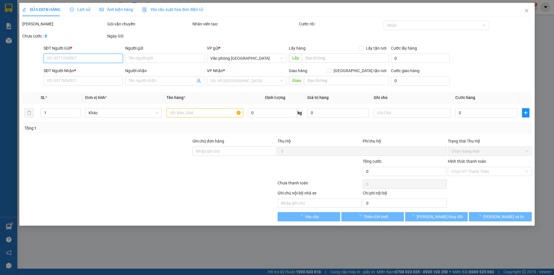
type input "0703614595"
type input "HIỀN"
type input "0397099511"
type input "CÁT"
type input "0"
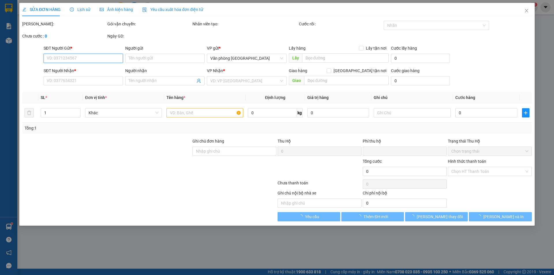
type input "40.000"
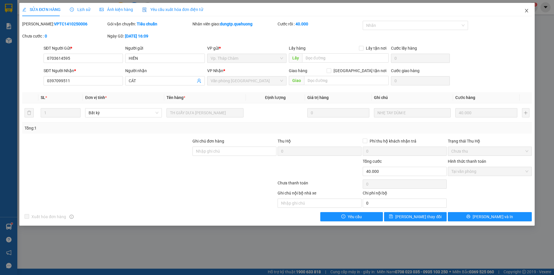
click at [523, 11] on span "Close" at bounding box center [526, 11] width 16 height 16
